Goal: Task Accomplishment & Management: Manage account settings

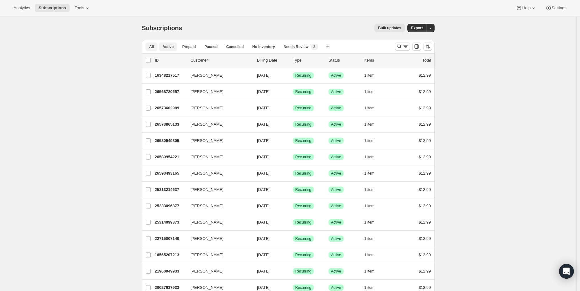
click at [170, 47] on span "Active" at bounding box center [167, 46] width 11 height 5
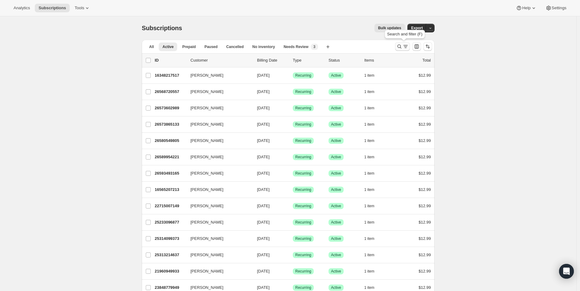
click at [402, 50] on button "Search and filter results" at bounding box center [402, 46] width 15 height 9
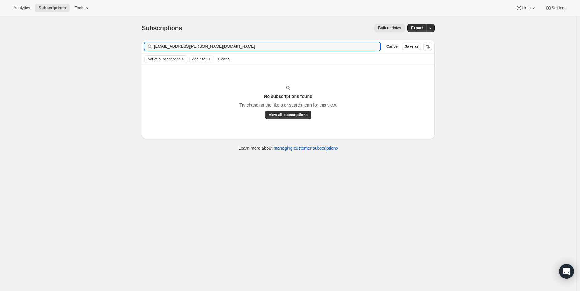
type input "[EMAIL_ADDRESS][PERSON_NAME][DOMAIN_NAME]"
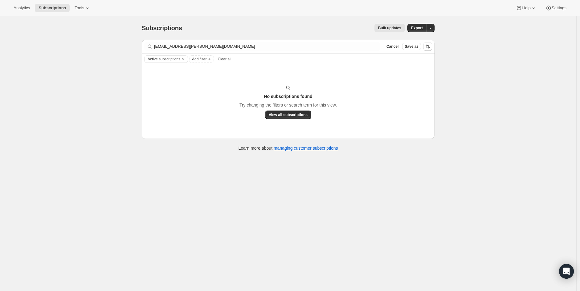
click at [428, 154] on div "Filter subscribers [EMAIL_ADDRESS][PERSON_NAME][DOMAIN_NAME] Clear Cancel Save …" at bounding box center [288, 99] width 293 height 118
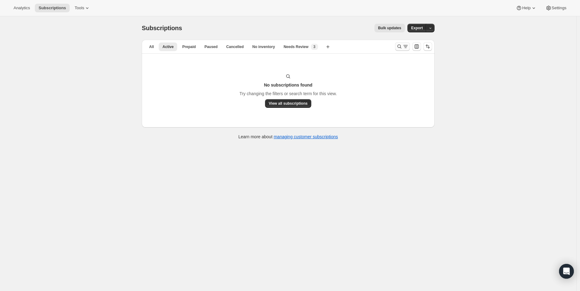
click at [400, 47] on icon "Search and filter results" at bounding box center [399, 46] width 6 height 6
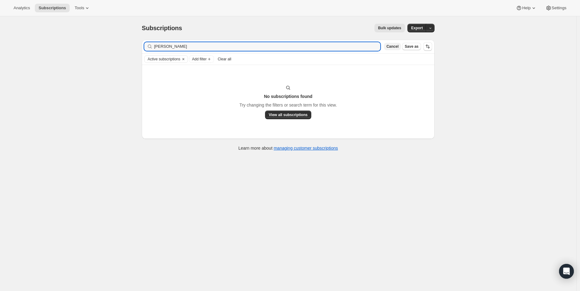
type input "athena lund"
click at [395, 47] on span "Cancel" at bounding box center [392, 46] width 12 height 5
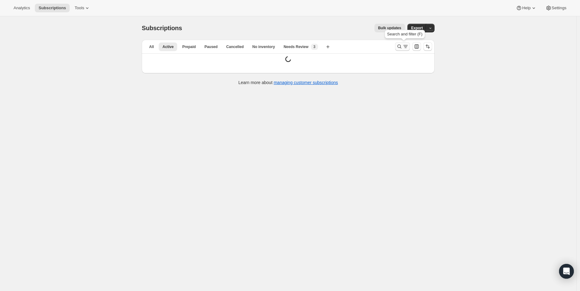
click at [406, 48] on icon "Search and filter results" at bounding box center [405, 46] width 6 height 6
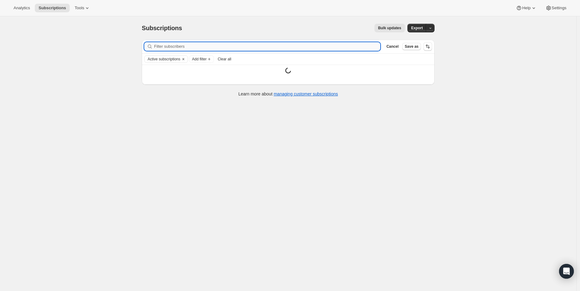
click at [175, 47] on input "Filter subscribers" at bounding box center [267, 46] width 226 height 9
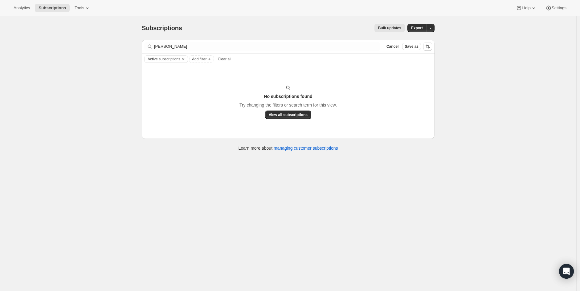
click at [185, 59] on icon "Clear" at bounding box center [183, 59] width 5 height 5
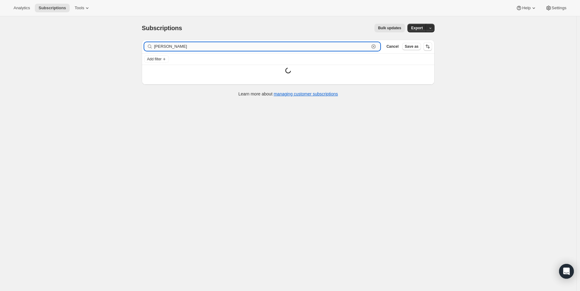
click at [188, 48] on input "athena lund" at bounding box center [261, 46] width 215 height 9
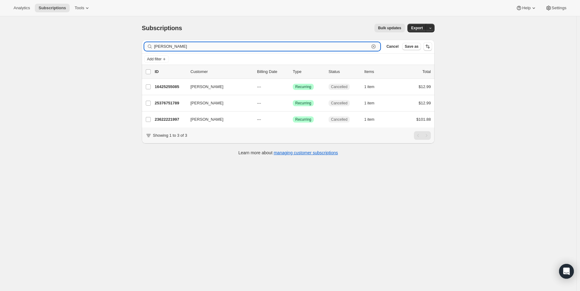
type input "lund"
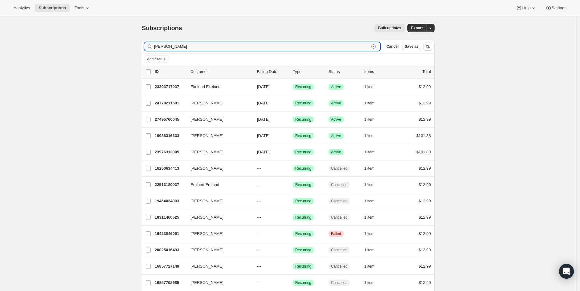
drag, startPoint x: 170, startPoint y: 47, endPoint x: 98, endPoint y: 47, distance: 72.1
click at [98, 47] on div "Subscriptions. This page is ready Subscriptions Bulk updates More actions Bulk …" at bounding box center [288, 219] width 576 height 407
click at [60, 65] on div "Subscriptions. This page is ready Subscriptions Bulk updates More actions Bulk …" at bounding box center [288, 219] width 576 height 407
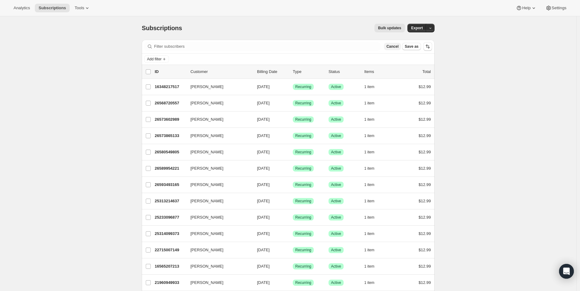
click at [391, 44] on span "Cancel" at bounding box center [392, 46] width 12 height 5
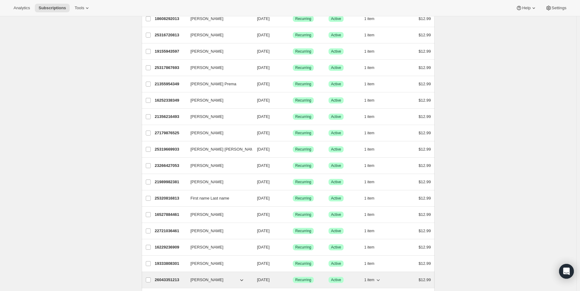
scroll to position [377, 0]
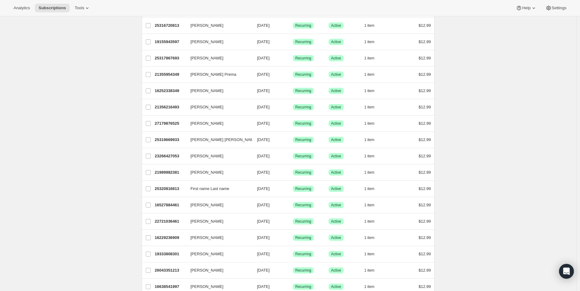
click at [495, 137] on div "Subscriptions. This page is ready Subscriptions Bulk updates More actions Bulk …" at bounding box center [288, 91] width 576 height 902
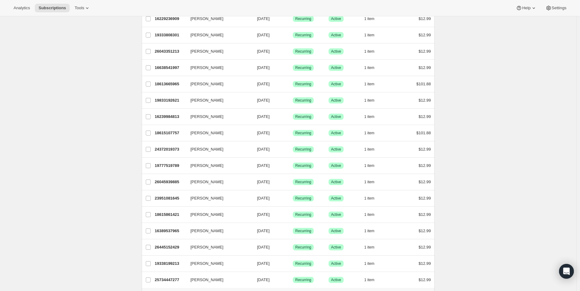
scroll to position [531, 0]
